Goal: Transaction & Acquisition: Obtain resource

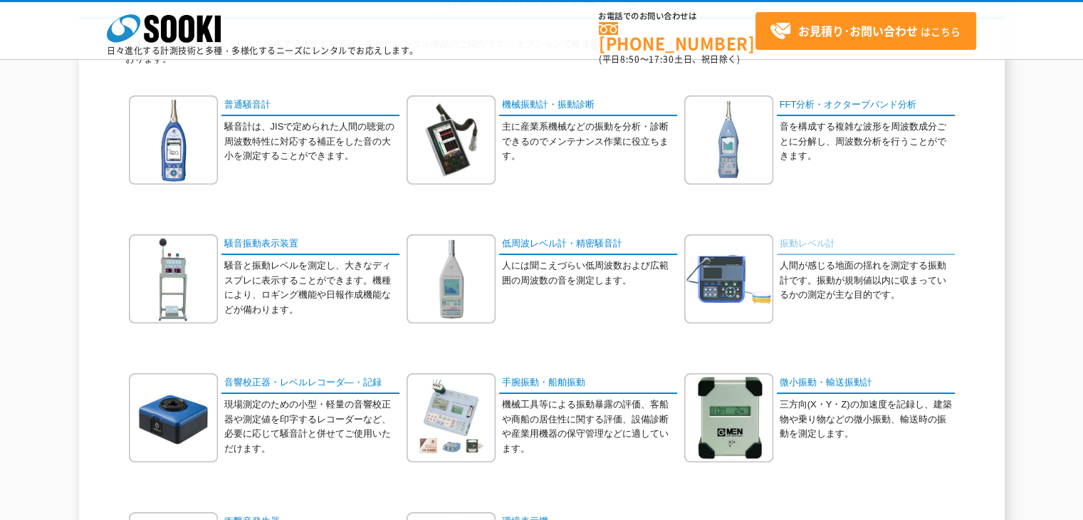
scroll to position [142, 0]
click at [826, 239] on link "振動レベル計" at bounding box center [866, 244] width 178 height 21
click at [792, 237] on link "振動レベル計" at bounding box center [866, 244] width 178 height 21
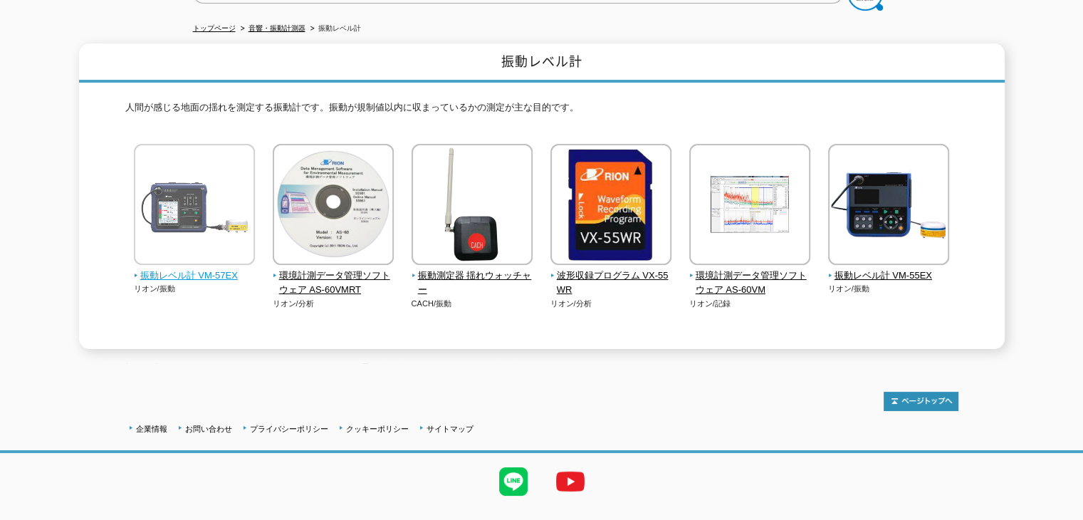
scroll to position [167, 0]
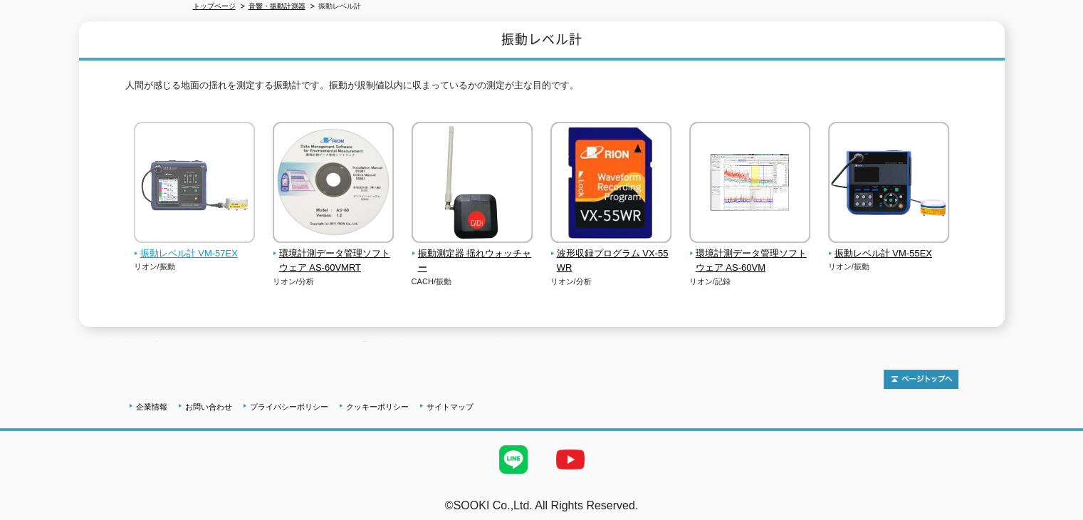
click at [200, 189] on img at bounding box center [194, 184] width 121 height 125
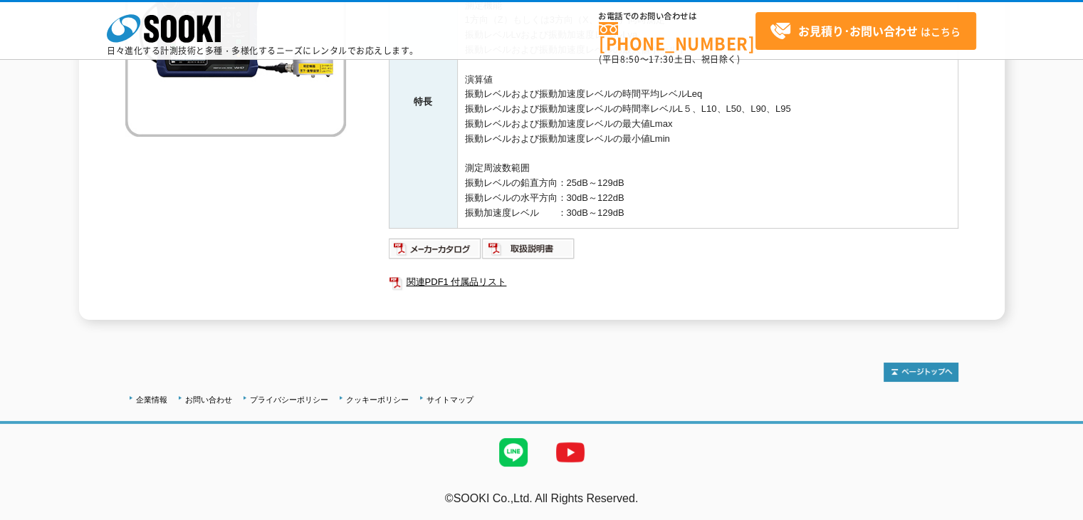
scroll to position [284, 0]
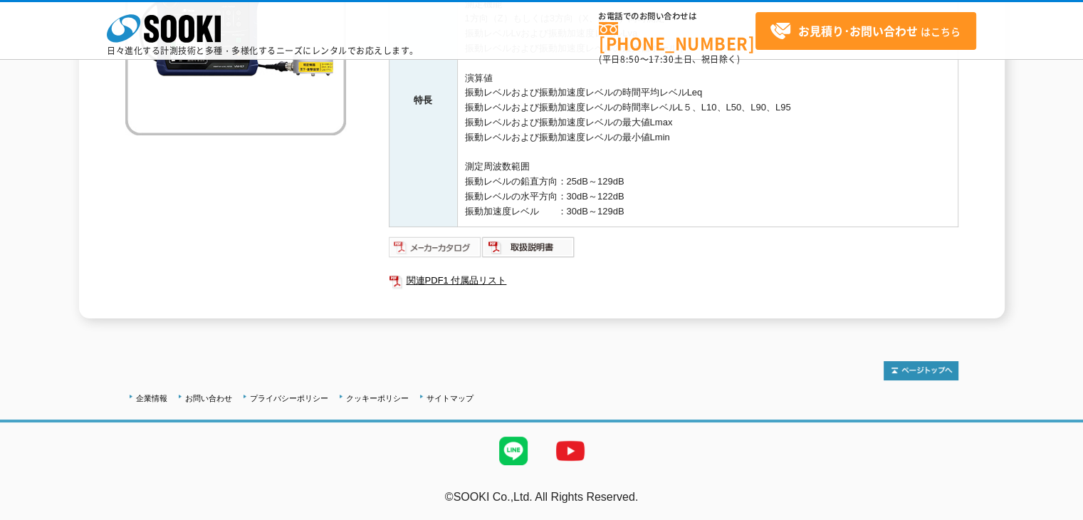
click at [449, 248] on img at bounding box center [435, 247] width 93 height 23
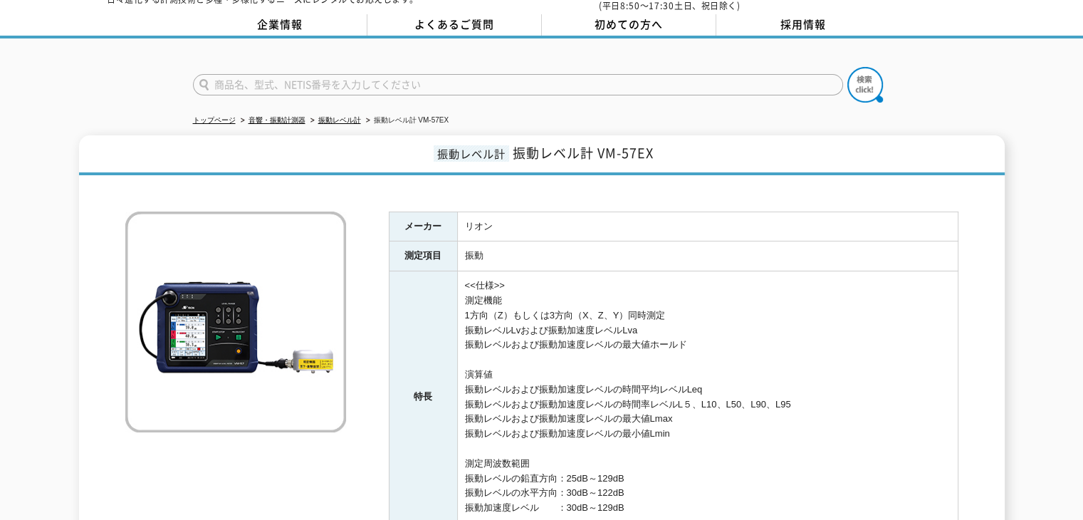
scroll to position [54, 0]
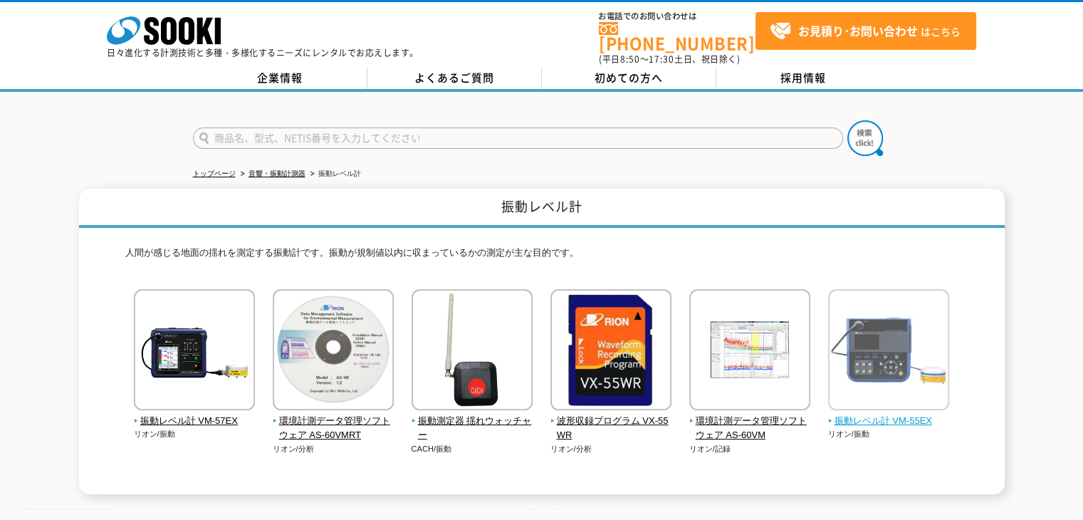
click at [874, 353] on img at bounding box center [888, 351] width 121 height 125
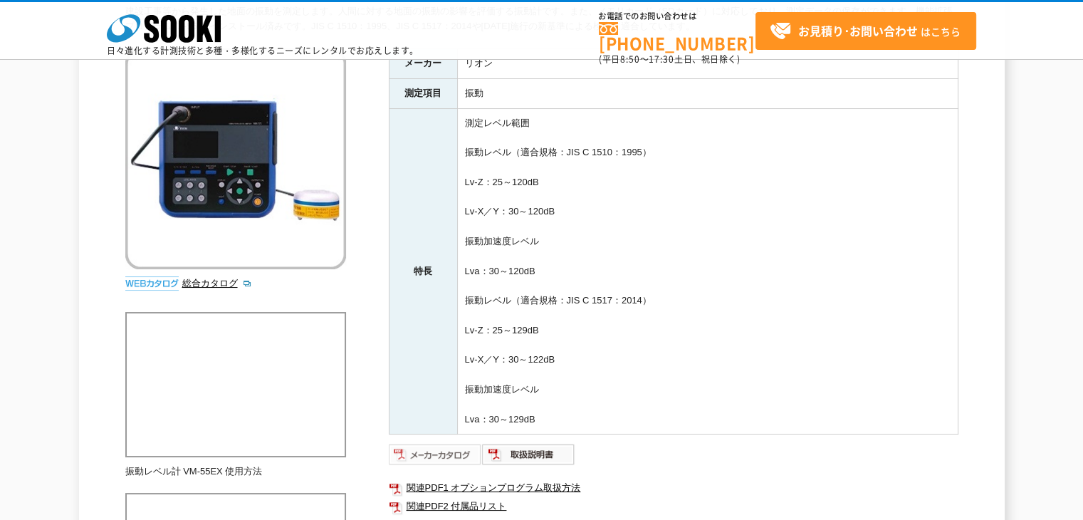
scroll to position [164, 0]
click at [427, 459] on img at bounding box center [435, 455] width 93 height 23
